Goal: Information Seeking & Learning: Learn about a topic

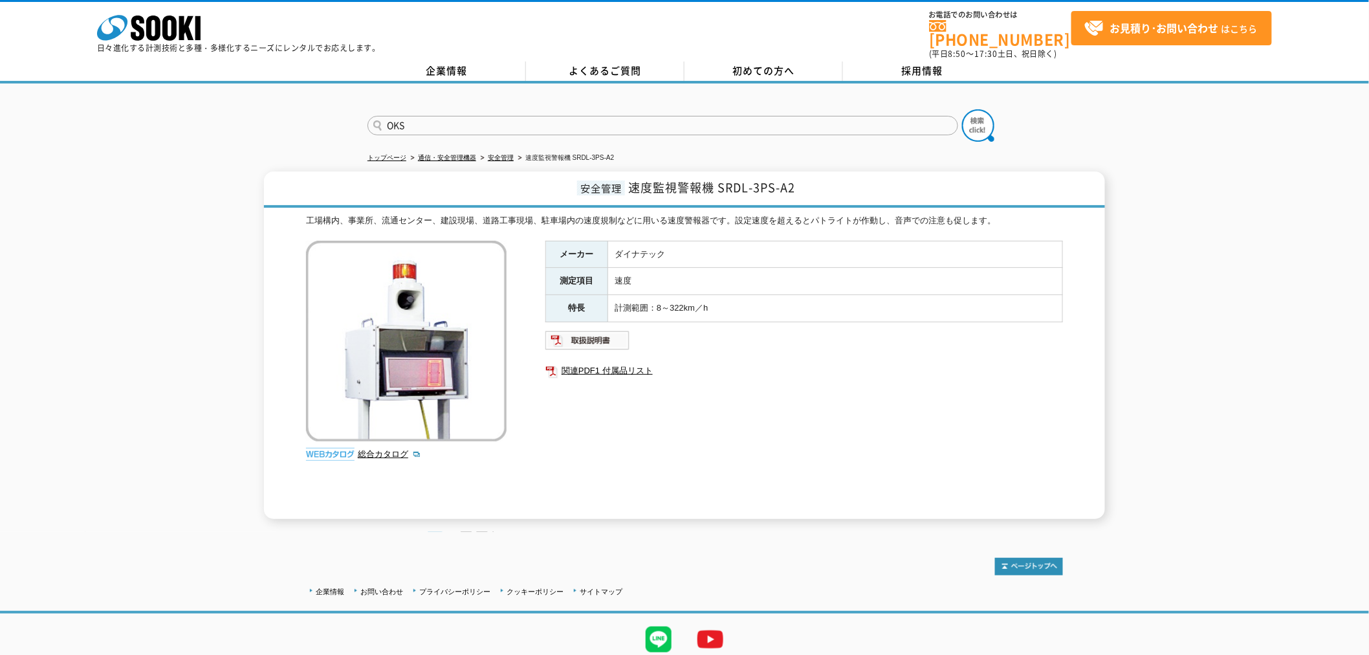
type input "OKS"
click at [962, 109] on button at bounding box center [978, 125] width 32 height 32
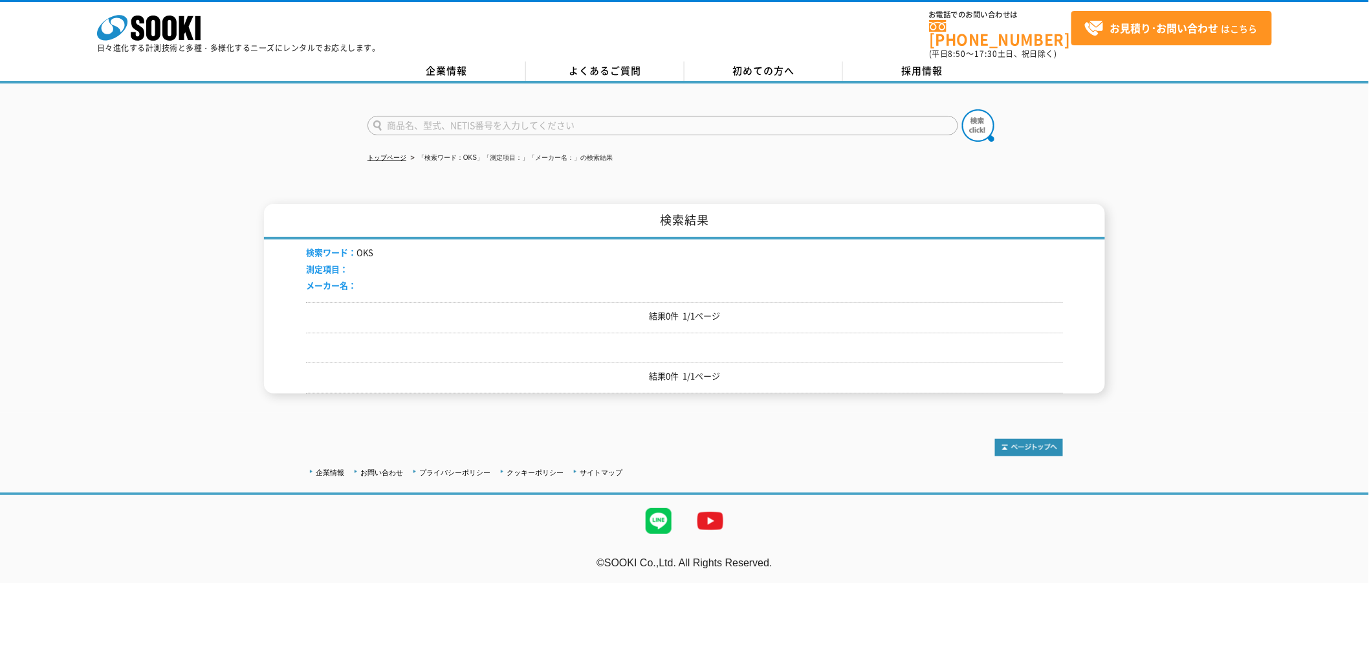
click at [624, 117] on input "text" at bounding box center [662, 125] width 591 height 19
type input "OK"
click at [962, 109] on button at bounding box center [978, 125] width 32 height 32
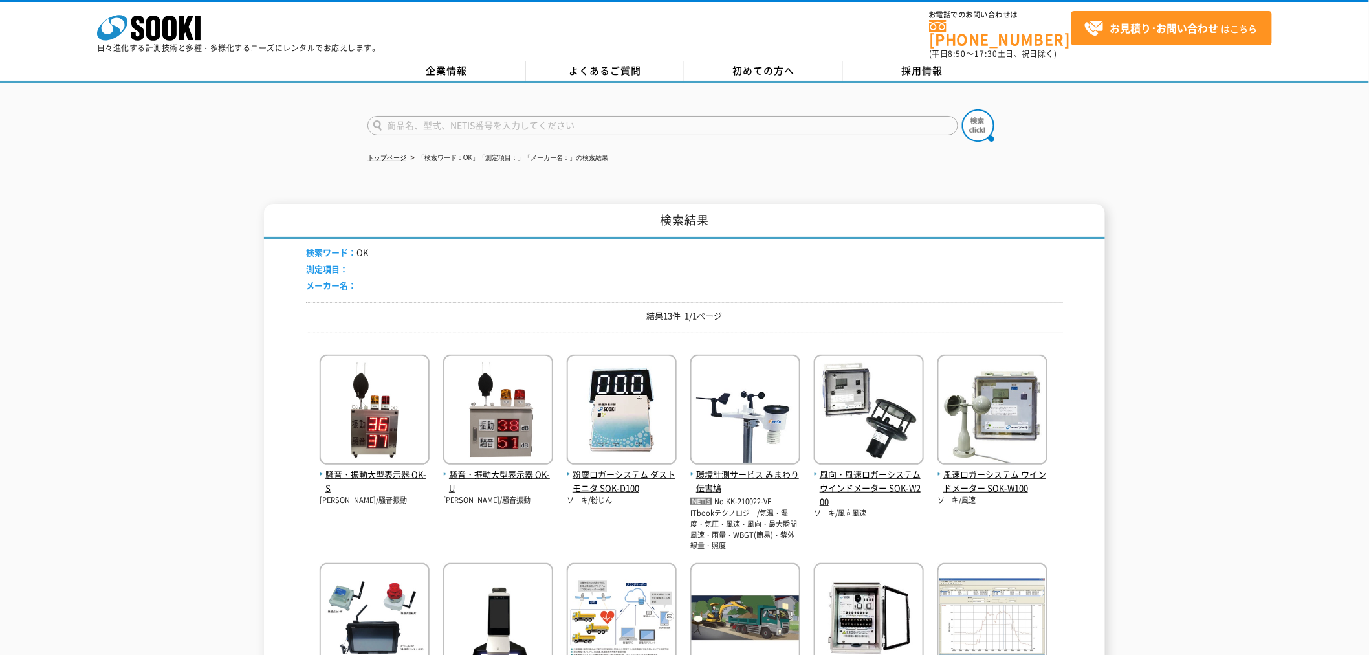
scroll to position [215, 0]
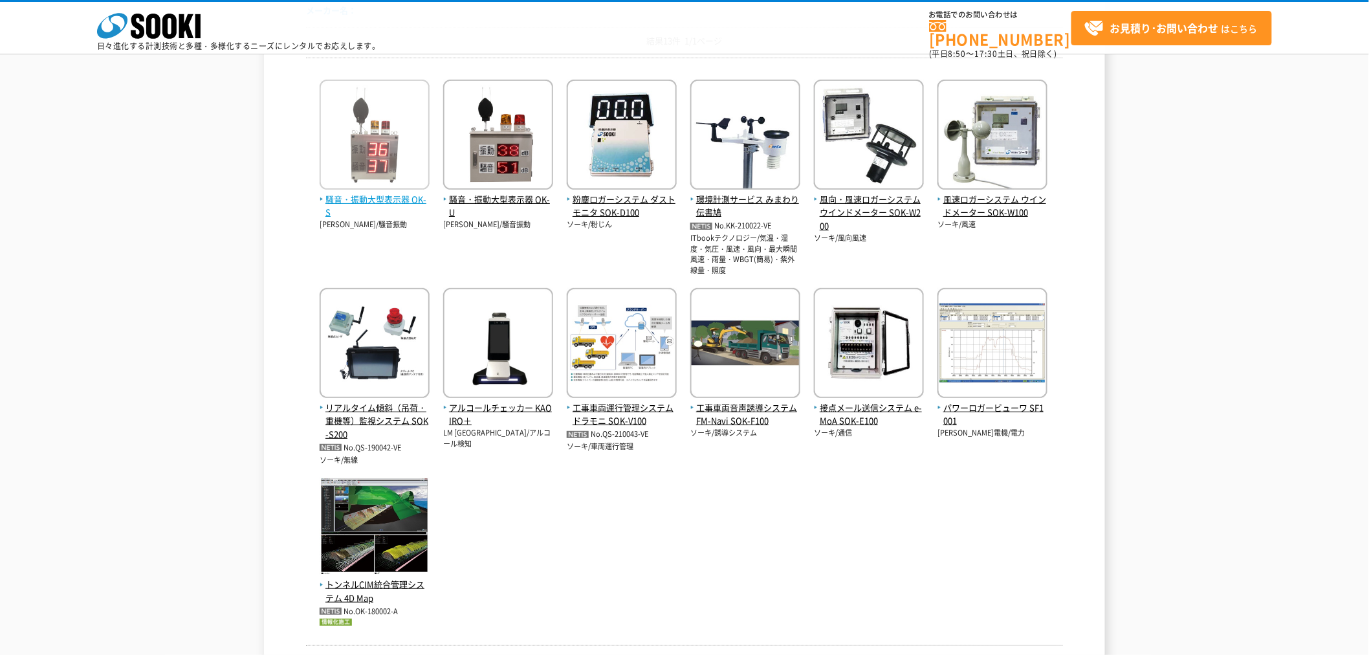
click at [389, 209] on span "騒音・振動大型表示器 OK-S" at bounding box center [375, 206] width 110 height 27
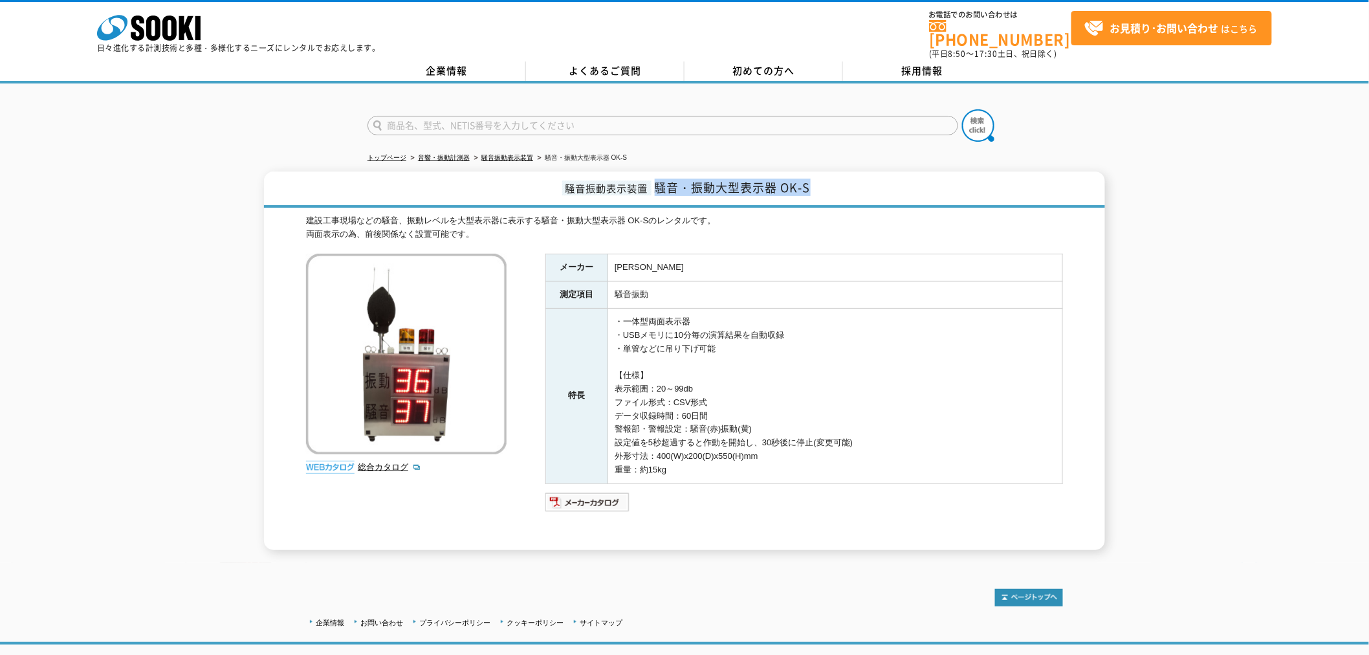
drag, startPoint x: 656, startPoint y: 179, endPoint x: 807, endPoint y: 166, distance: 151.4
click at [807, 171] on h1 "騒音振動表示装置 騒音・振動大型表示器 OK-S" at bounding box center [684, 189] width 841 height 36
copy span "騒音・振動大型表示器 OK-S"
click at [585, 492] on img at bounding box center [587, 502] width 85 height 21
click at [386, 462] on link "総合カタログ" at bounding box center [389, 467] width 63 height 10
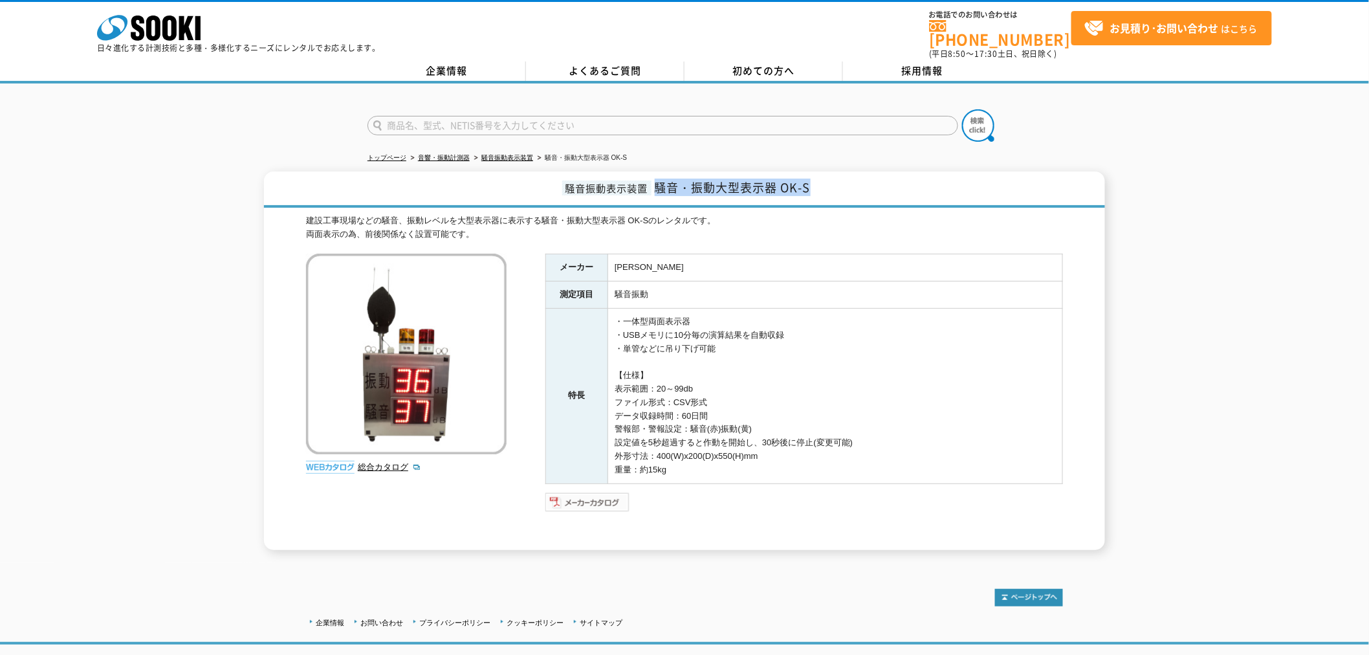
click at [593, 492] on img at bounding box center [587, 502] width 85 height 21
click at [571, 120] on input "text" at bounding box center [662, 125] width 591 height 19
type input "HERIMA"
click at [962, 109] on button at bounding box center [978, 125] width 32 height 32
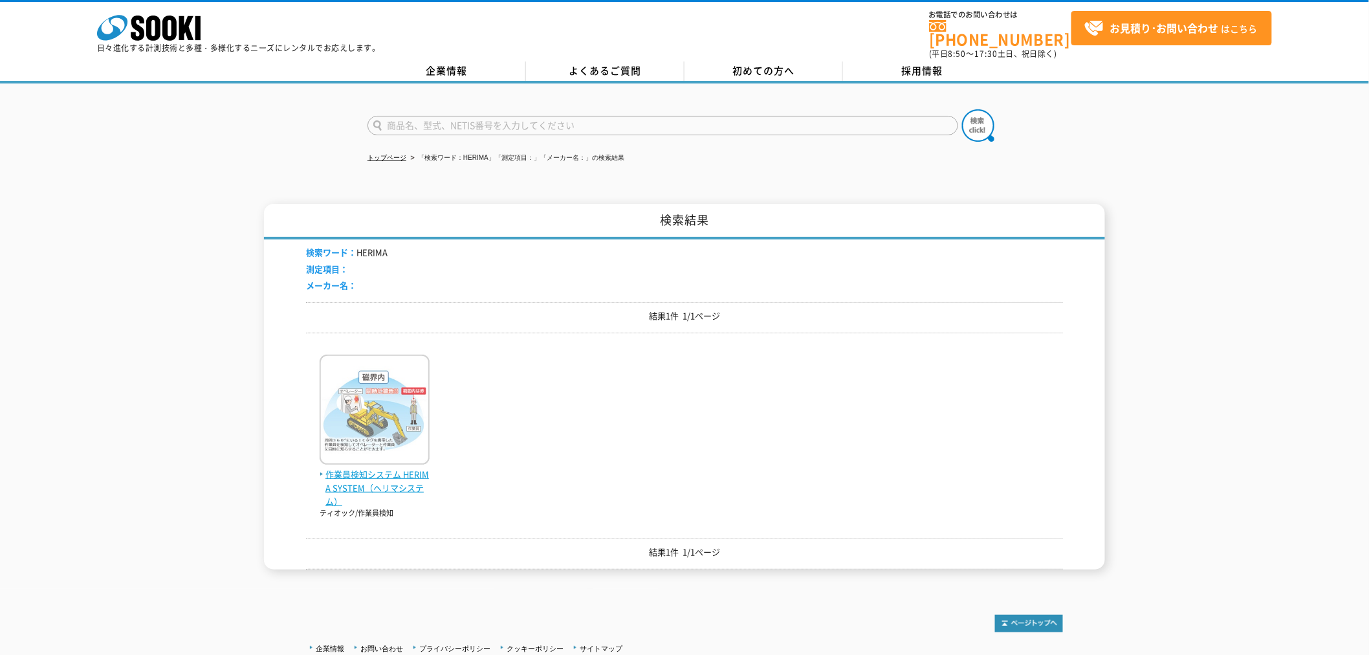
click at [373, 477] on span "作業員検知システム HERIMA SYSTEM（ヘリマシステム）" at bounding box center [375, 488] width 110 height 40
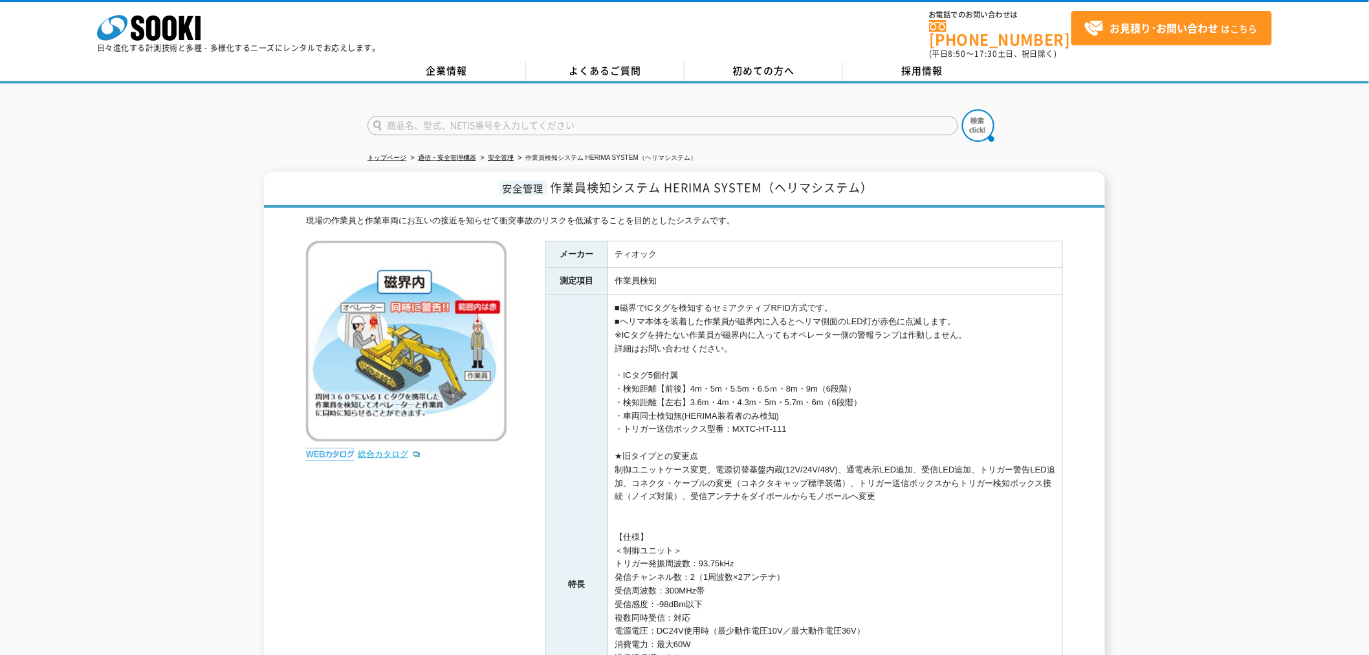
click at [386, 449] on link "総合カタログ" at bounding box center [389, 454] width 63 height 10
